Goal: Information Seeking & Learning: Learn about a topic

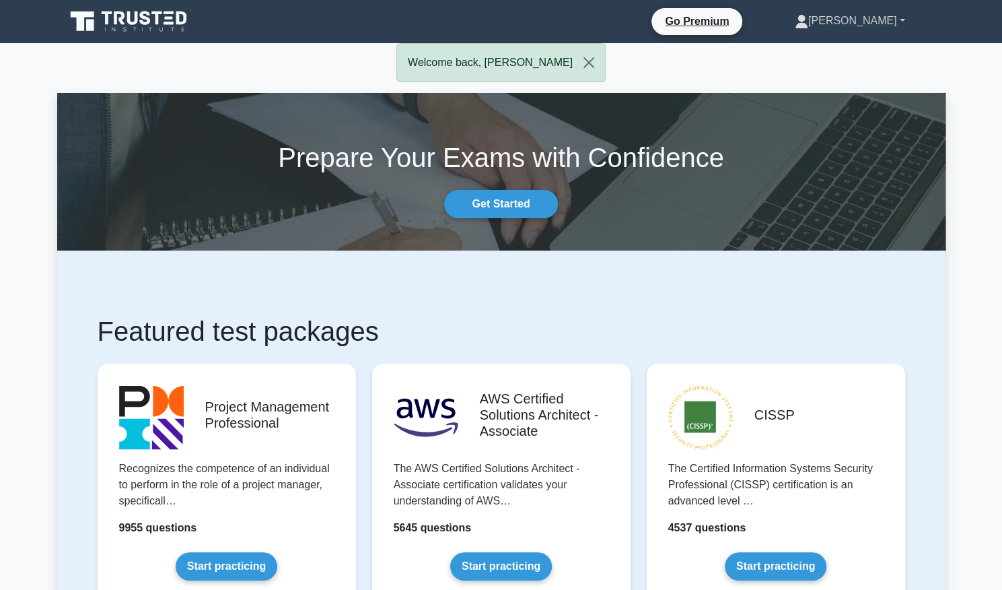
click at [870, 22] on link "[PERSON_NAME]" at bounding box center [850, 20] width 175 height 27
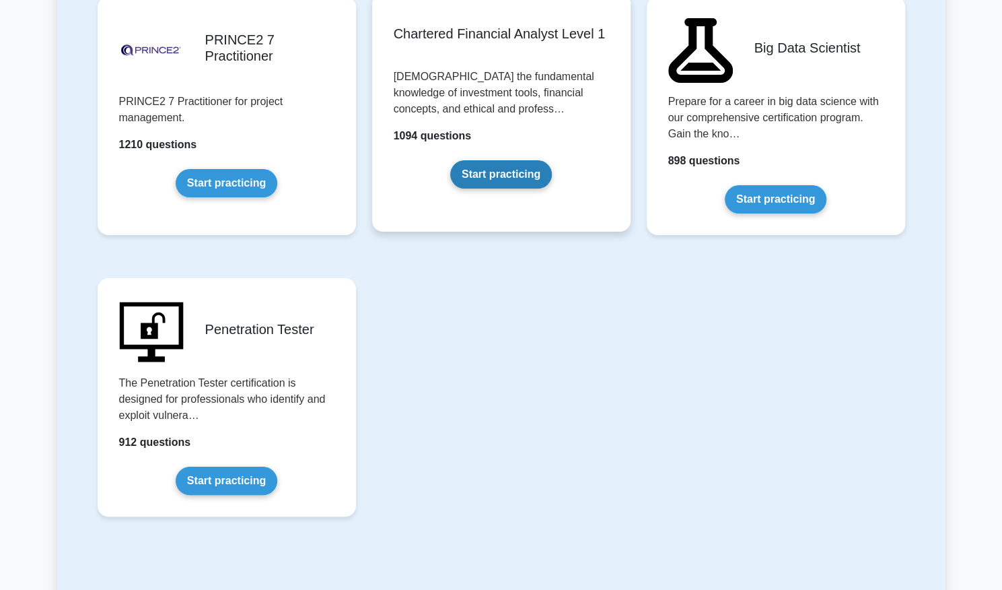
scroll to position [2894, 0]
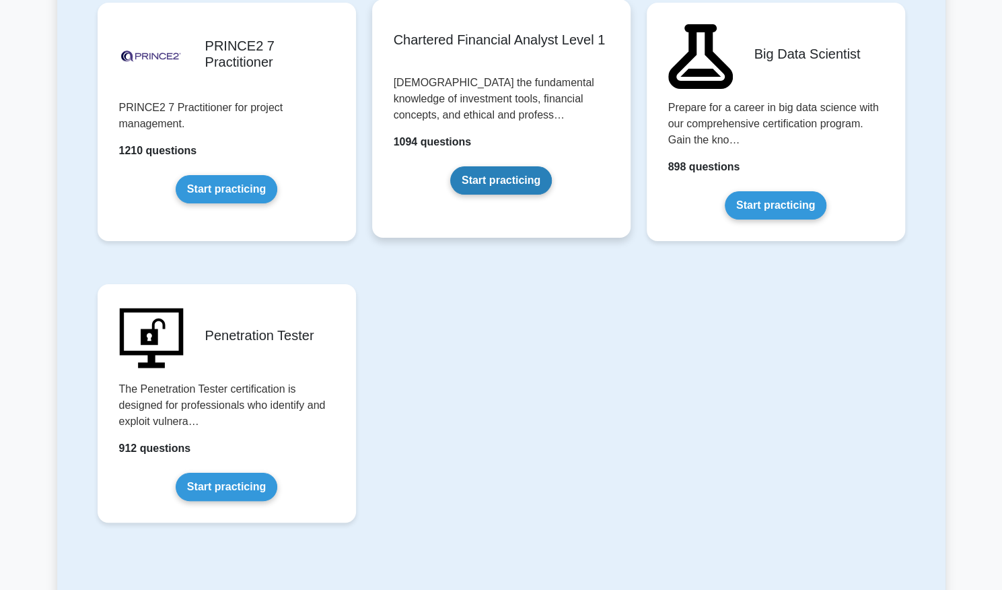
click at [450, 166] on link "Start practicing" at bounding box center [501, 180] width 102 height 28
